Goal: Find specific page/section: Find specific page/section

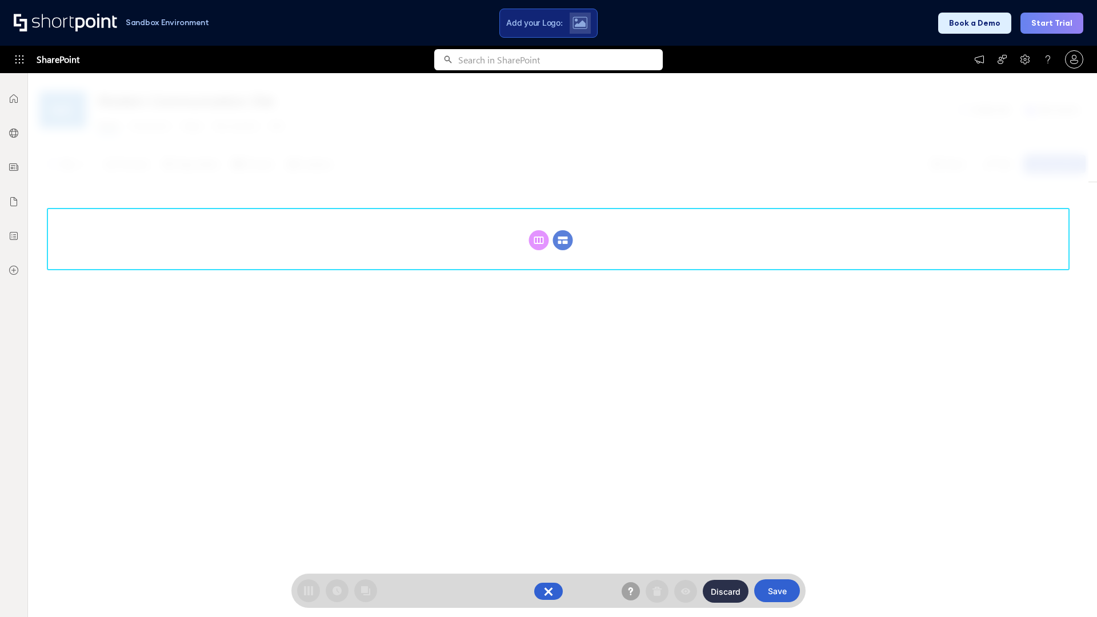
click at [563, 240] on circle at bounding box center [563, 240] width 20 height 20
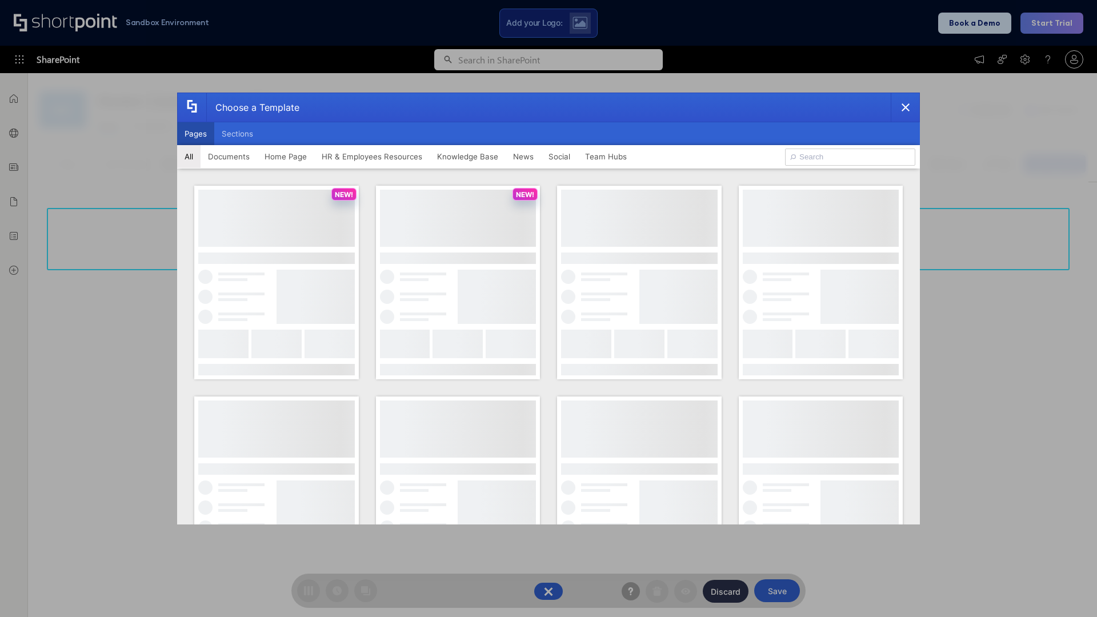
click at [195, 134] on button "Pages" at bounding box center [195, 133] width 37 height 23
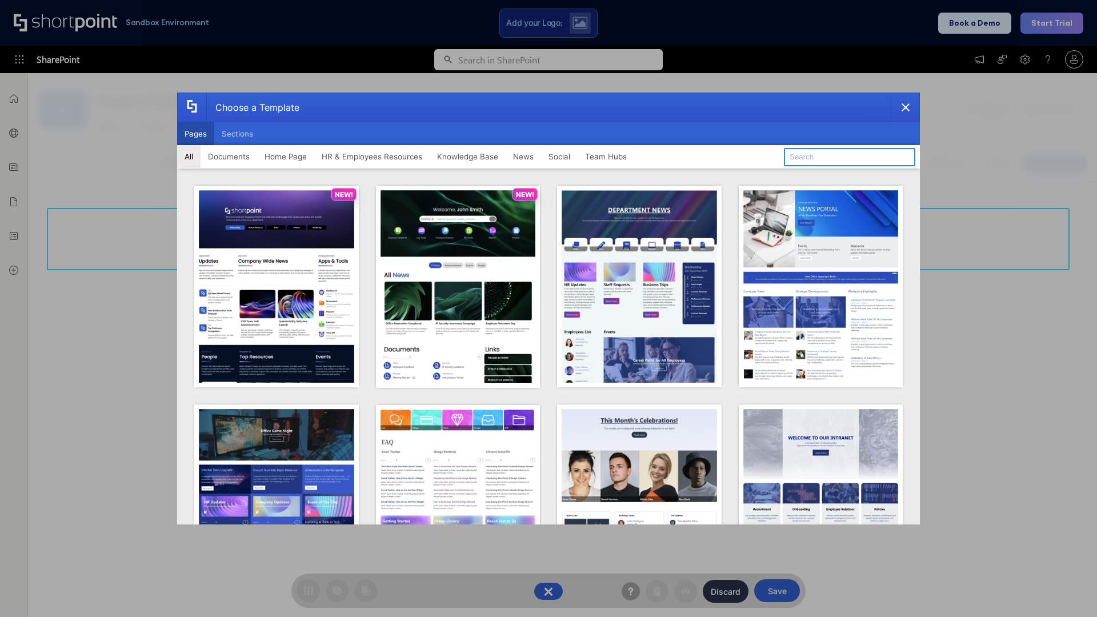
type input "HR 2"
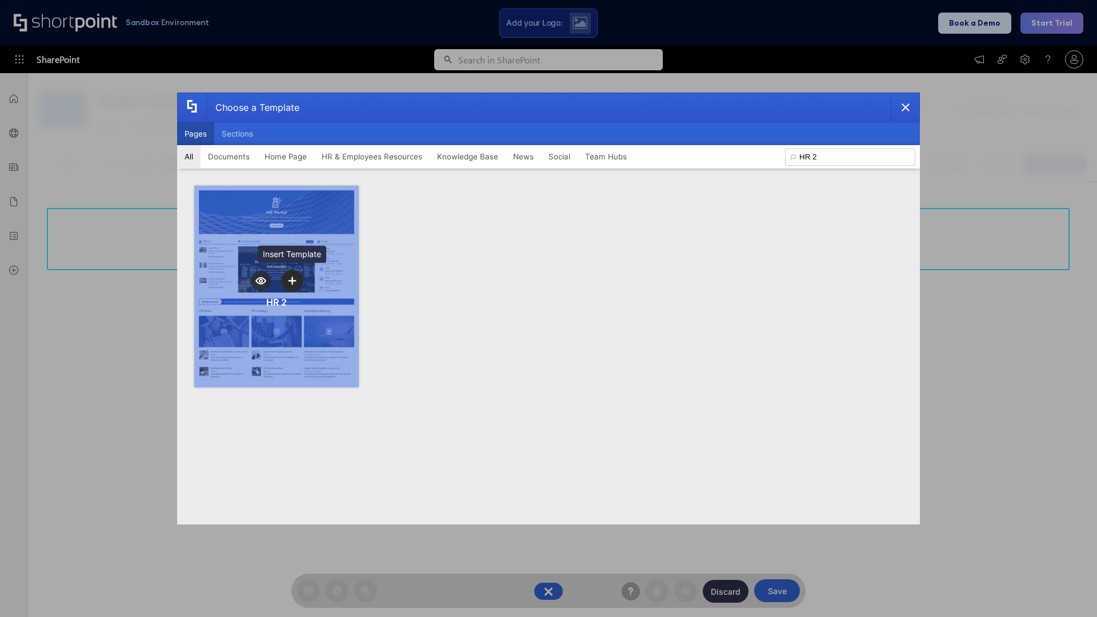
click at [292, 280] on icon "template selector" at bounding box center [292, 280] width 8 height 8
